Goal: Find specific page/section: Find specific page/section

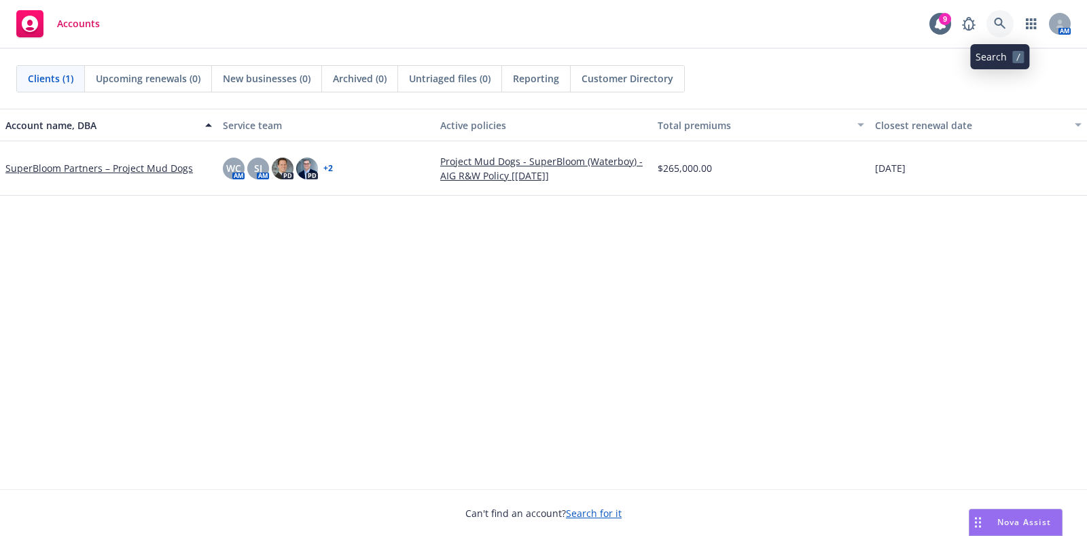
click at [996, 22] on icon at bounding box center [1000, 24] width 12 height 12
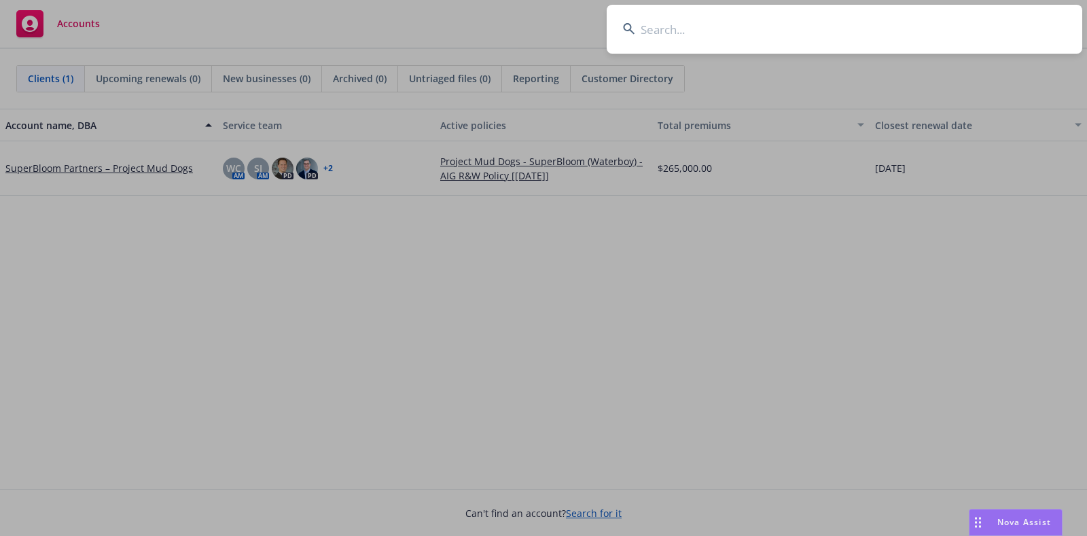
type input "f"
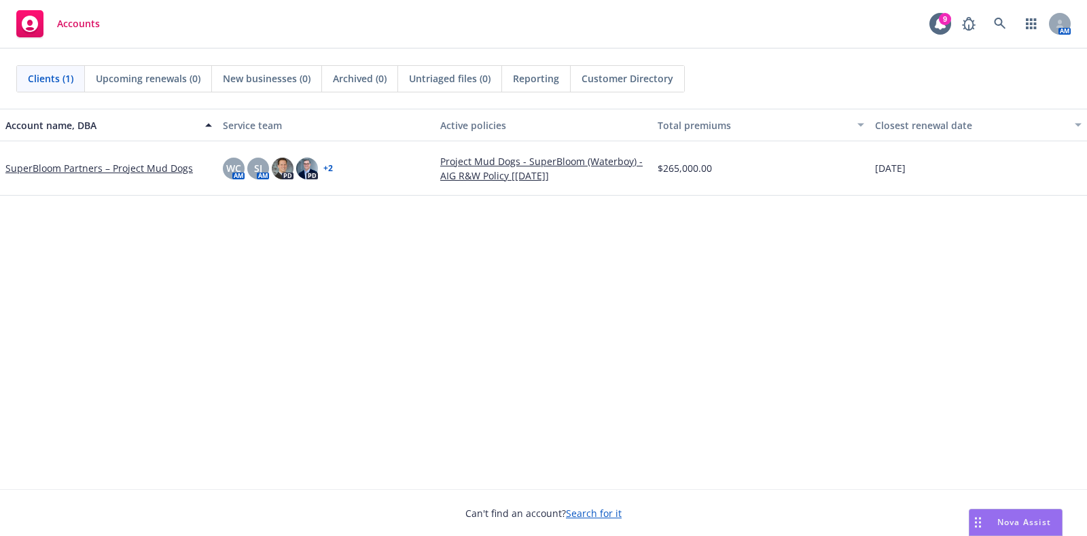
click at [143, 165] on link "SuperBloom Partners – Project Mud Dogs" at bounding box center [98, 168] width 187 height 14
